Goal: Navigation & Orientation: Find specific page/section

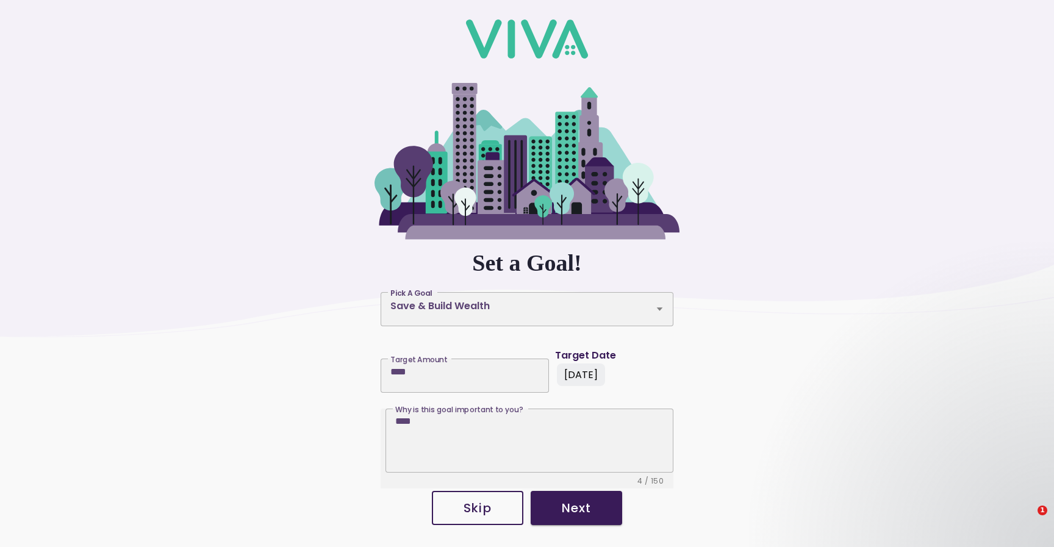
click at [0, 0] on slot "Skip" at bounding box center [0, 0] width 0 height 0
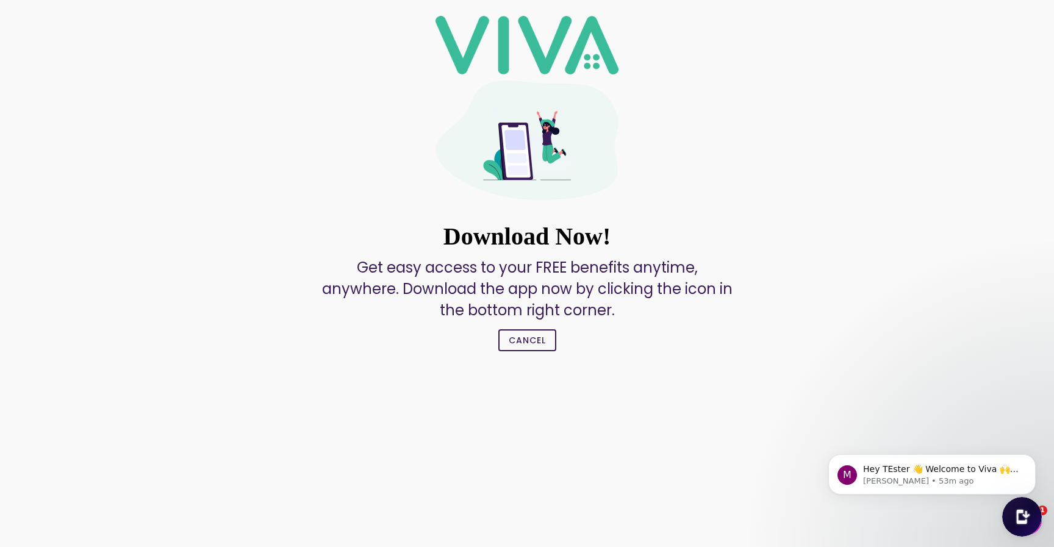
click at [526, 349] on button "Cancel" at bounding box center [527, 340] width 58 height 22
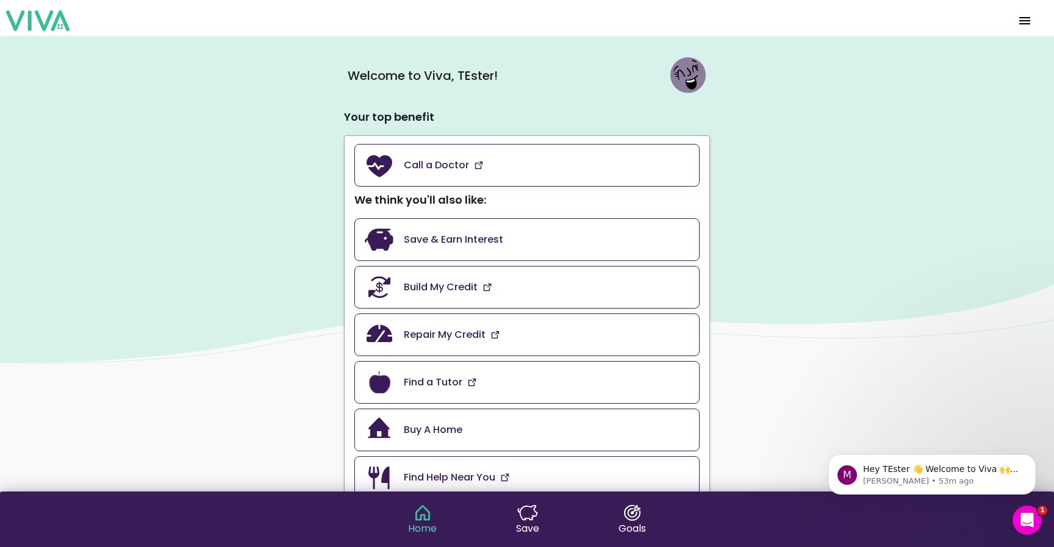
click at [1027, 19] on span "menu" at bounding box center [1025, 20] width 20 height 29
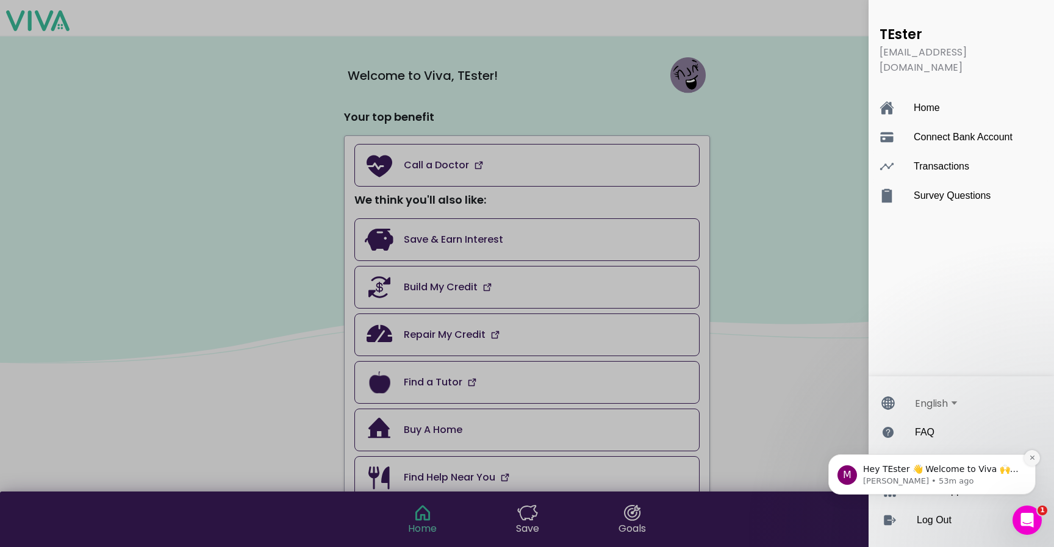
click at [1032, 457] on icon "Dismiss notification" at bounding box center [1032, 458] width 7 height 7
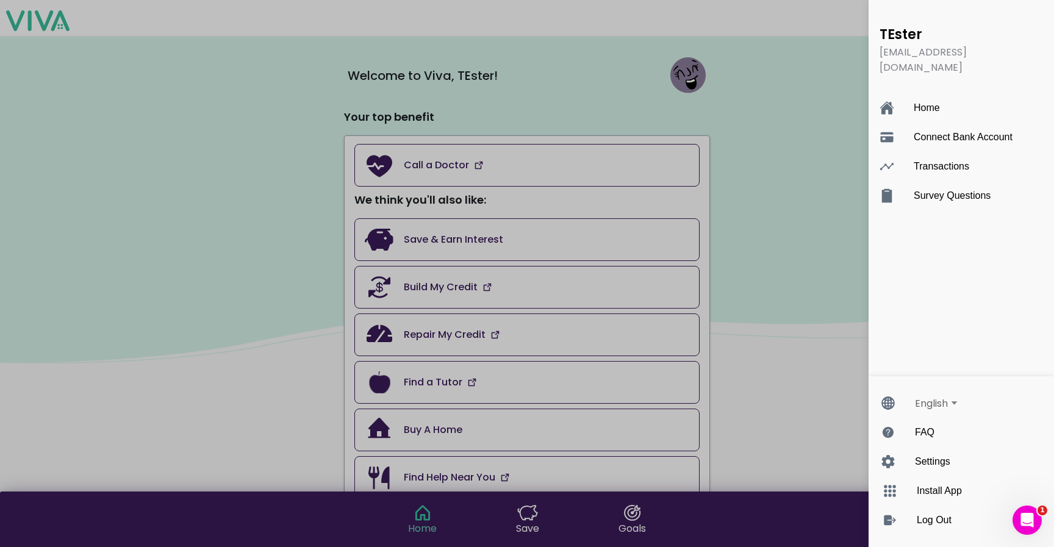
click at [813, 290] on ion-backdrop "menu" at bounding box center [527, 273] width 1054 height 547
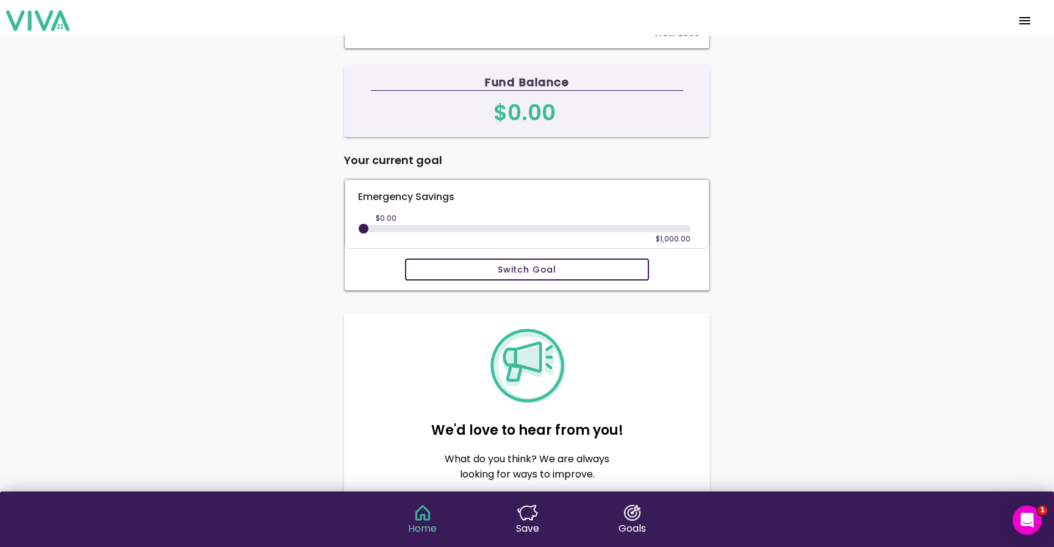
scroll to position [594, 0]
